Goal: Information Seeking & Learning: Check status

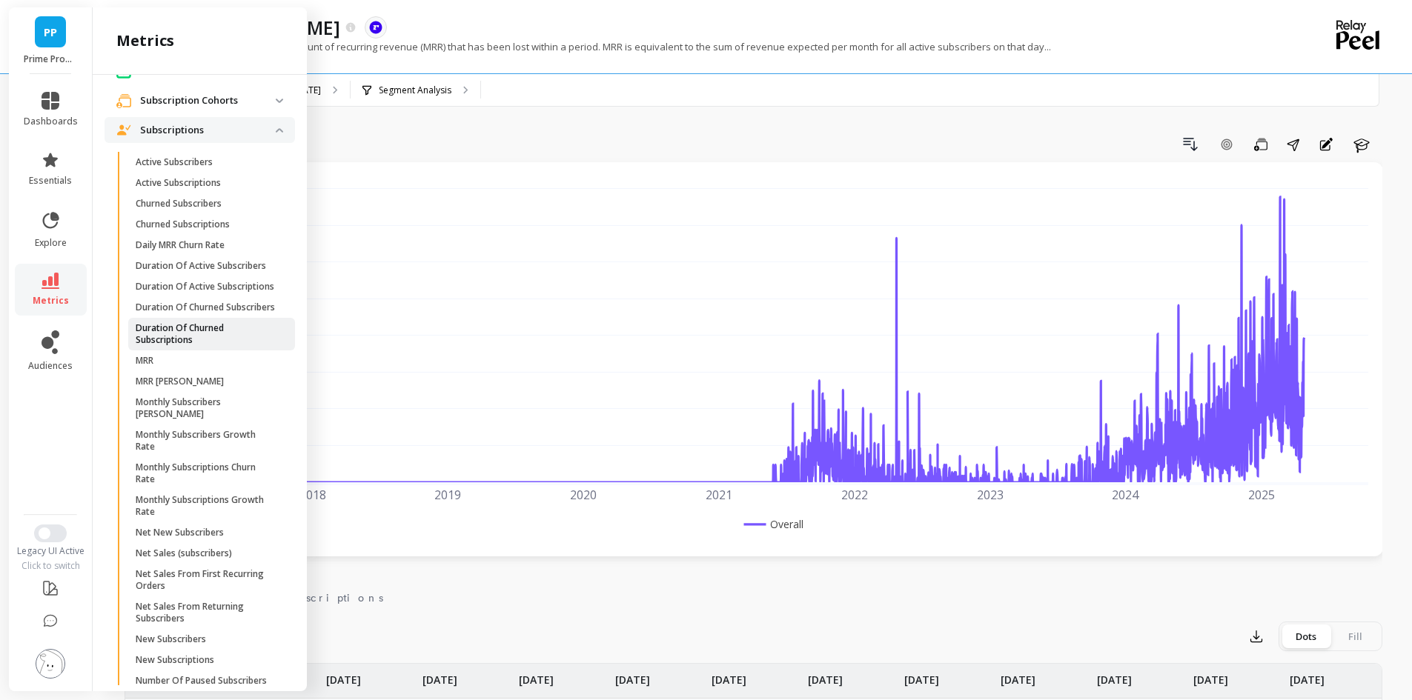
click at [244, 346] on p "Duration Of Churned Subscriptions" at bounding box center [207, 334] width 142 height 24
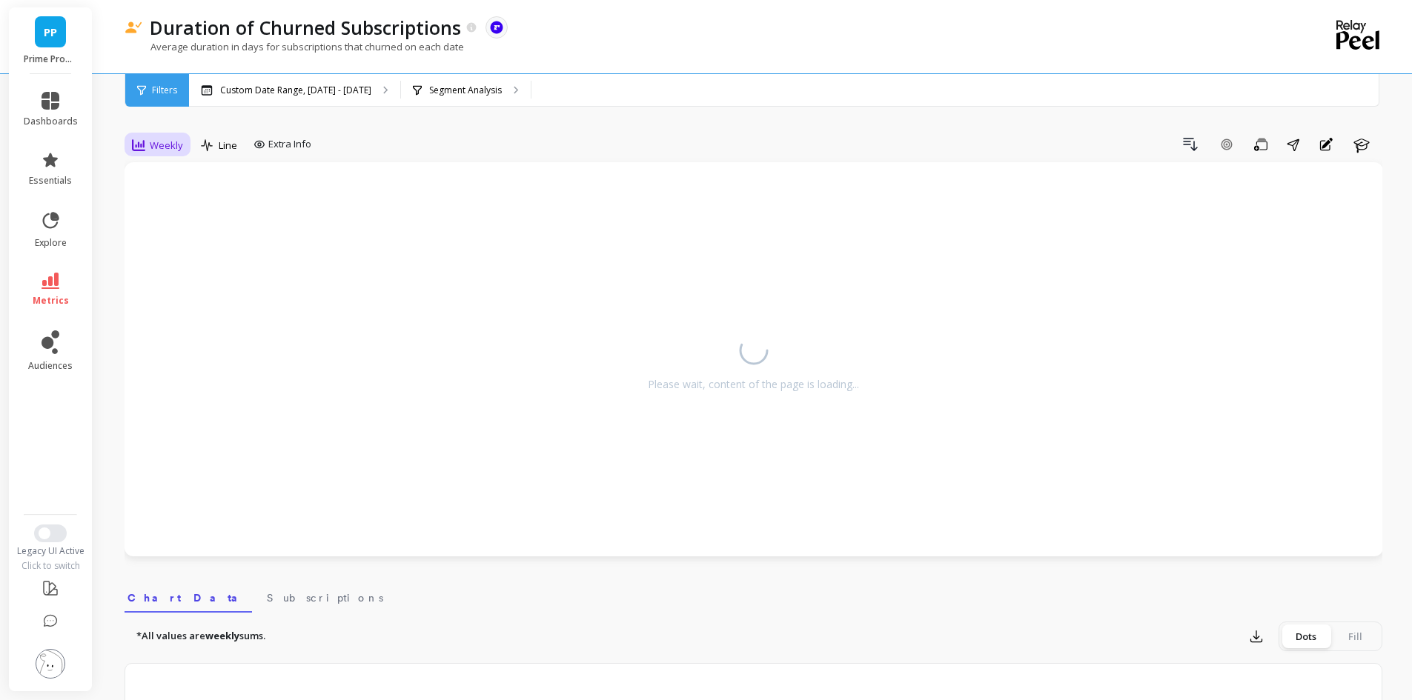
click at [163, 147] on span "Weekly" at bounding box center [166, 146] width 33 height 14
click at [179, 264] on div "Monthly" at bounding box center [179, 263] width 84 height 14
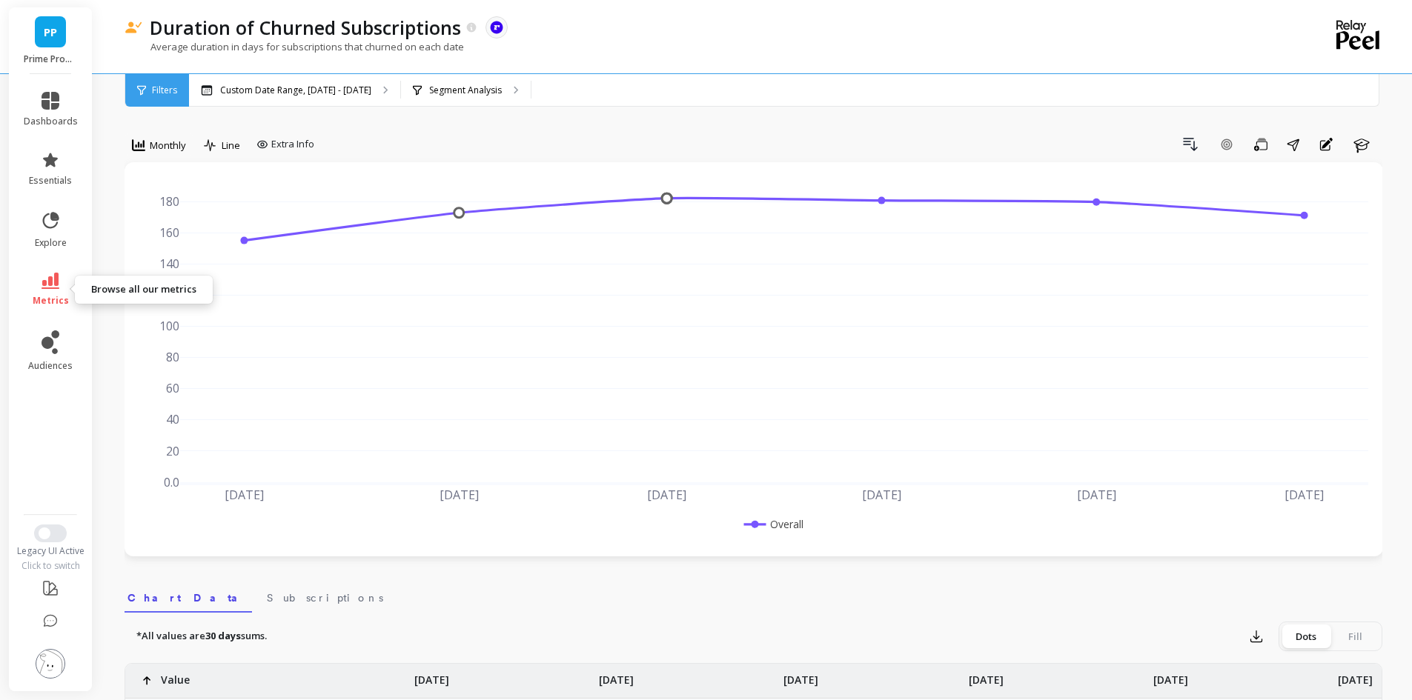
click at [53, 276] on icon at bounding box center [51, 281] width 18 height 16
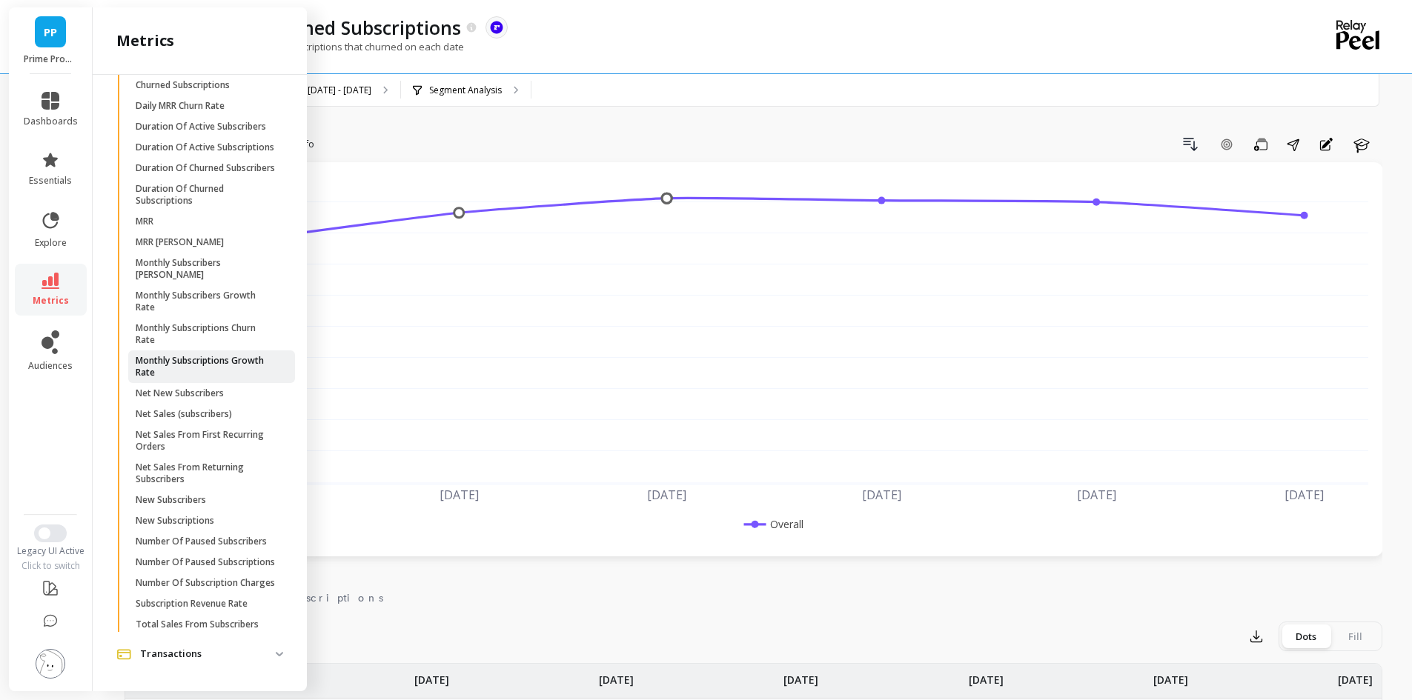
scroll to position [780, 0]
click at [190, 494] on p "New Subscribers" at bounding box center [171, 500] width 70 height 12
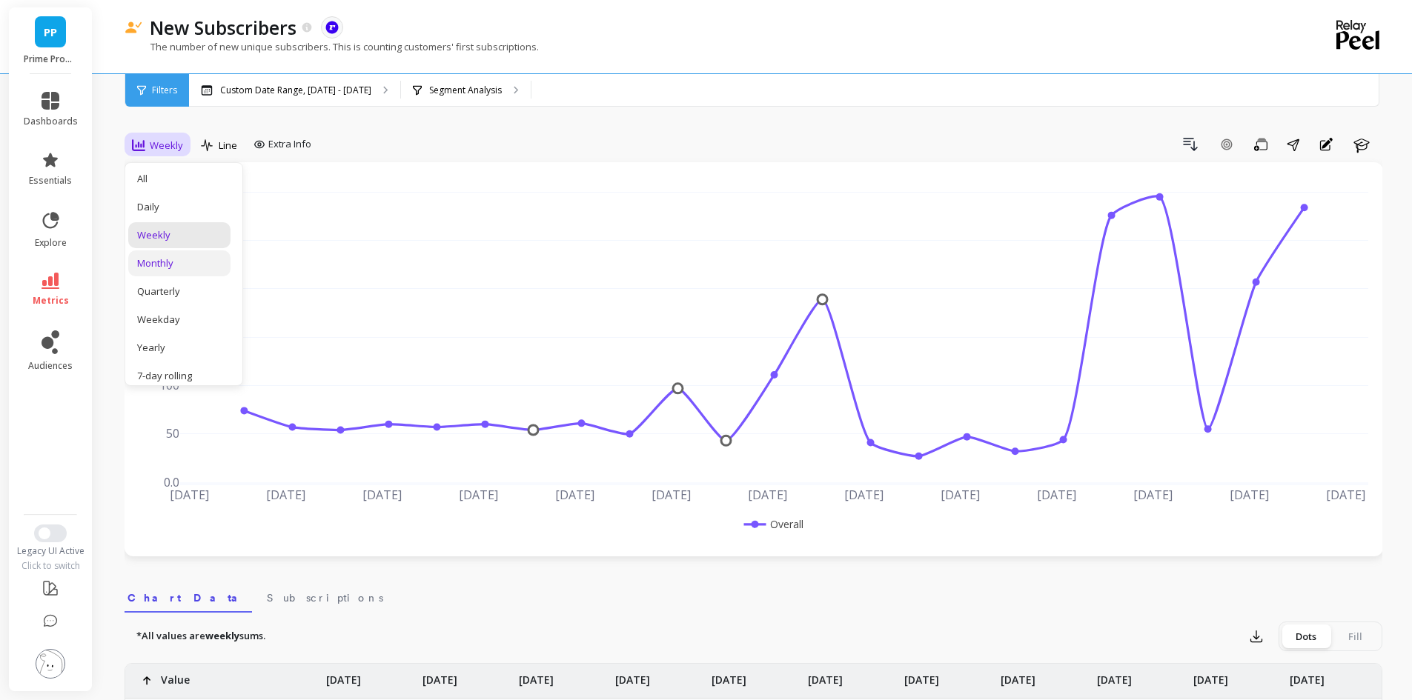
click at [162, 256] on div "Monthly" at bounding box center [179, 263] width 84 height 14
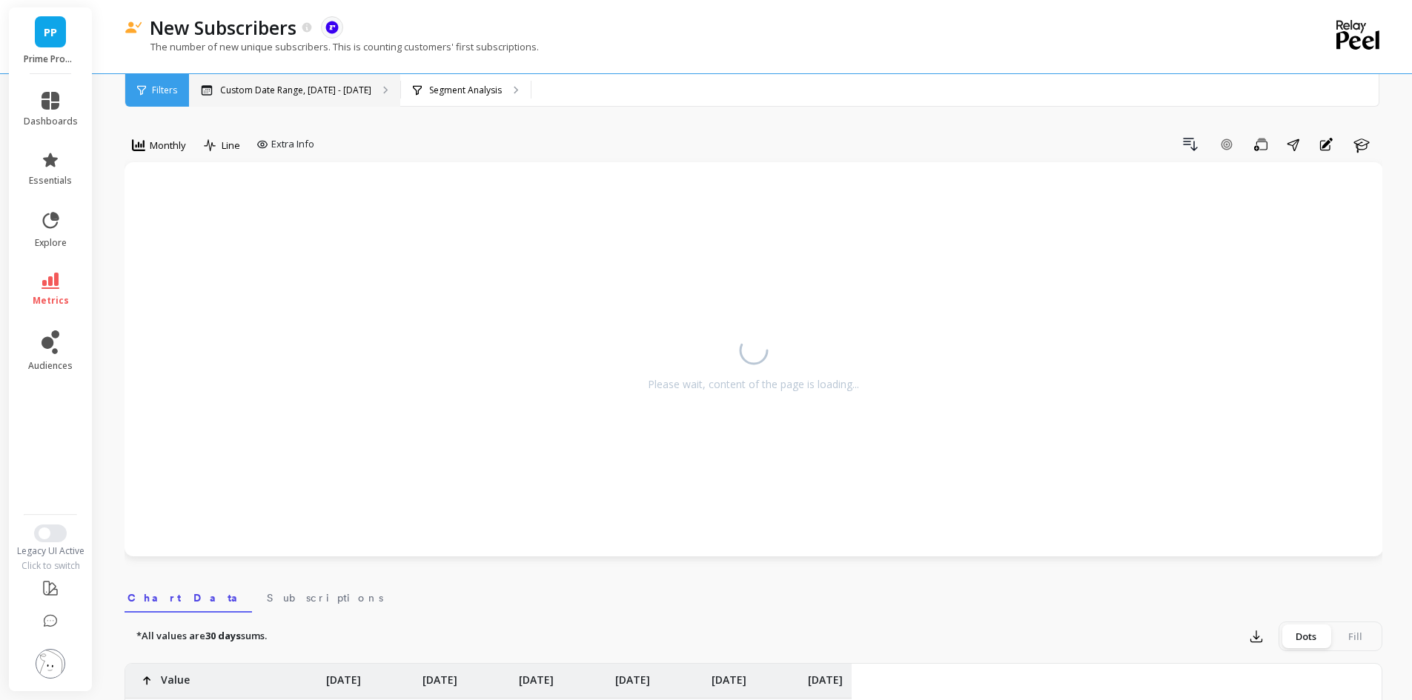
click at [302, 78] on div "Custom Date Range, [DATE] - [DATE]" at bounding box center [294, 90] width 211 height 33
